Goal: Information Seeking & Learning: Learn about a topic

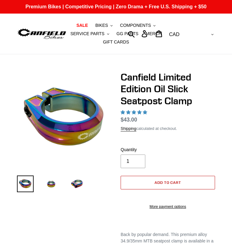
select select "highest-rating"
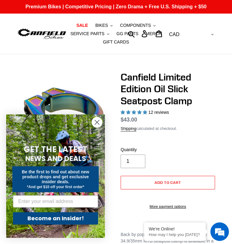
click at [94, 121] on circle "Close dialog" at bounding box center [97, 122] width 10 height 10
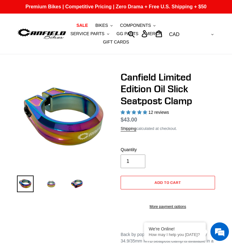
click at [51, 181] on img at bounding box center [51, 184] width 17 height 17
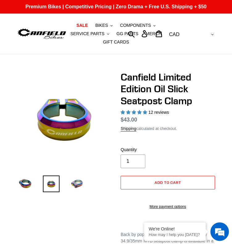
click at [79, 179] on img at bounding box center [77, 184] width 17 height 17
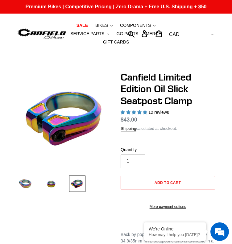
click at [28, 189] on img at bounding box center [25, 184] width 17 height 17
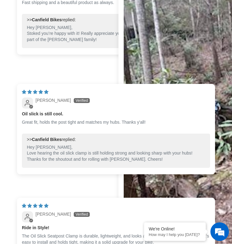
scroll to position [494, 0]
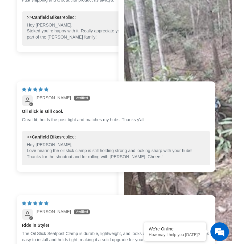
click at [181, 52] on img "Link to user picture 1" at bounding box center [218, 116] width 188 height 250
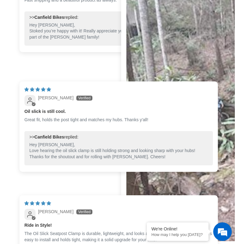
scroll to position [0, 0]
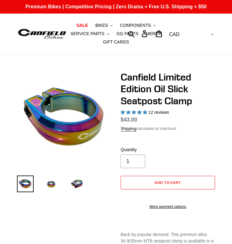
select select "highest-rating"
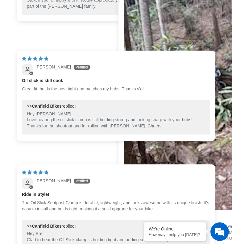
scroll to position [555, 0]
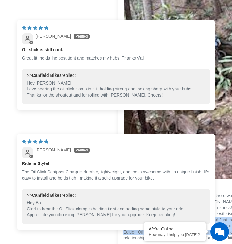
drag, startPoint x: 175, startPoint y: 121, endPoint x: 160, endPoint y: 150, distance: 32.7
click at [160, 193] on p "My wife wanted an oil slick seatclamp. I told her there was no such thing and e…" at bounding box center [217, 217] width 188 height 48
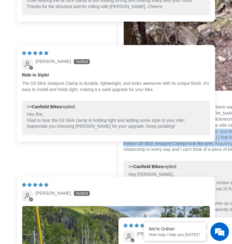
scroll to position [648, 0]
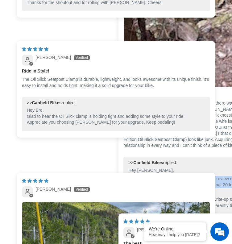
drag, startPoint x: 162, startPoint y: 104, endPoint x: 191, endPoint y: 129, distance: 38.6
click at [191, 176] on p "This might be the most heroic seatpost clamp review ever written. Endgame loot …" at bounding box center [217, 185] width 178 height 18
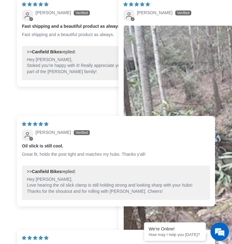
scroll to position [432, 0]
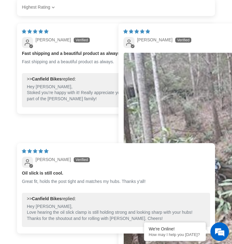
click at [181, 124] on img "Link to user picture 1" at bounding box center [218, 178] width 188 height 250
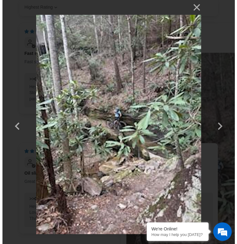
scroll to position [0, 0]
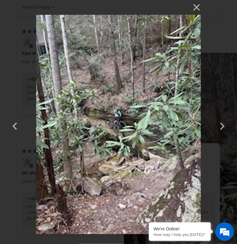
click at [202, 8] on div "× 1 / 2 Loading..." at bounding box center [118, 122] width 237 height 244
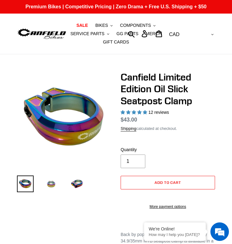
click at [52, 185] on img at bounding box center [51, 184] width 17 height 17
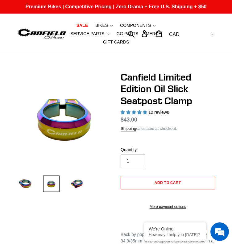
click at [161, 114] on span "12 reviews" at bounding box center [158, 112] width 21 height 5
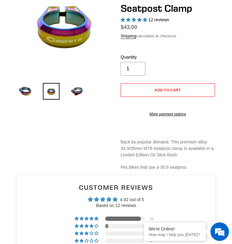
scroll to position [247, 0]
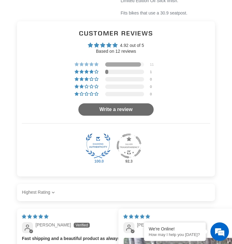
click at [148, 66] on div "11" at bounding box center [116, 64] width 188 height 4
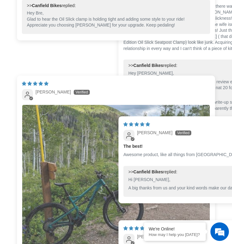
scroll to position [810, 0]
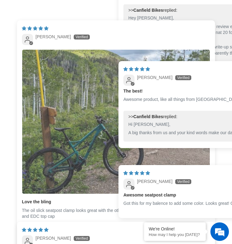
click at [81, 81] on img "Link to user picture 1" at bounding box center [116, 122] width 188 height 144
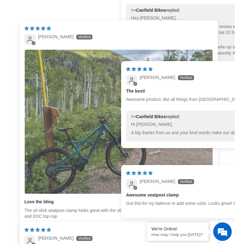
scroll to position [0, 0]
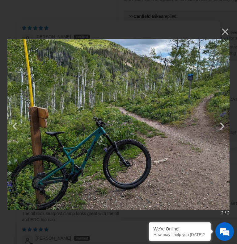
click at [85, 150] on img at bounding box center [118, 121] width 222 height 195
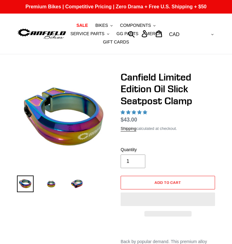
select select "highest-rating"
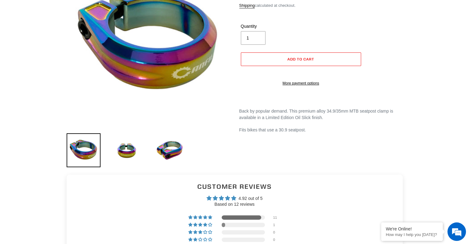
scroll to position [114, 0]
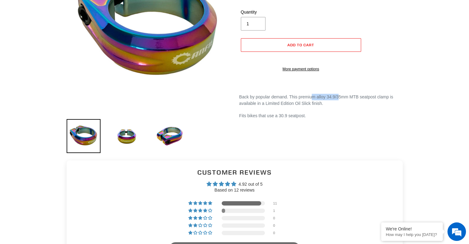
drag, startPoint x: 311, startPoint y: 104, endPoint x: 337, endPoint y: 102, distance: 25.7
click at [236, 102] on p "Back by popular demand. This premium alloy 34.9/35mm MTB seatpost clamp is avai…" at bounding box center [321, 100] width 164 height 13
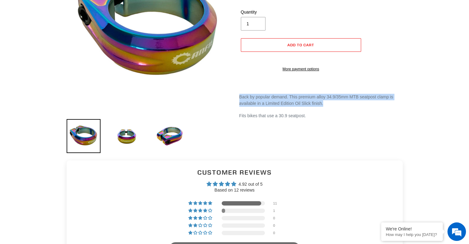
click at [236, 102] on p "Back by popular demand. This premium alloy 34.9/35mm MTB seatpost clamp is avai…" at bounding box center [321, 100] width 164 height 13
click at [236, 107] on p "Back by popular demand. This premium alloy 34.9/35mm MTB seatpost clamp is avai…" at bounding box center [321, 100] width 164 height 13
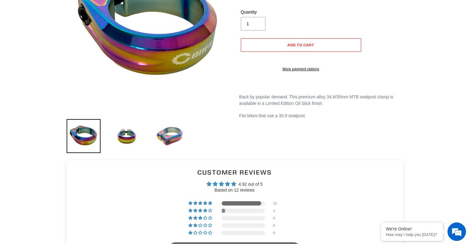
click at [176, 137] on img at bounding box center [170, 136] width 34 height 34
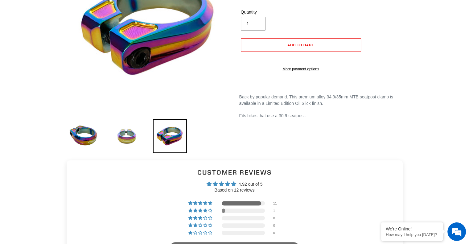
click at [136, 135] on img at bounding box center [127, 136] width 34 height 34
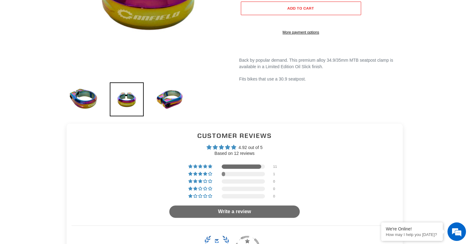
scroll to position [145, 0]
